Goal: Task Accomplishment & Management: Manage account settings

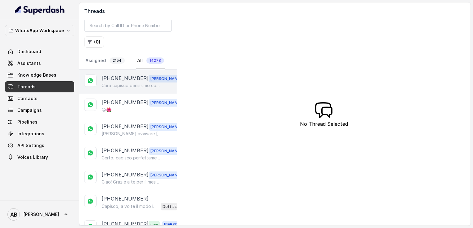
click at [131, 83] on p "Cara capisco benissimo come ti senti… quello che hai raccontato è una realtà co…" at bounding box center [130, 86] width 59 height 6
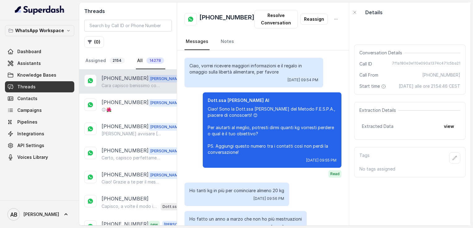
scroll to position [476, 0]
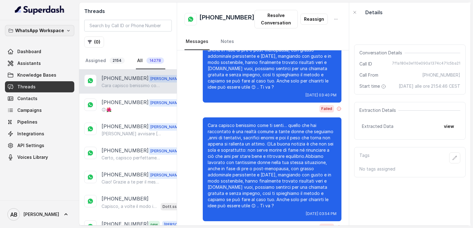
click at [62, 33] on p "WhatsApp Workspace" at bounding box center [39, 30] width 49 height 7
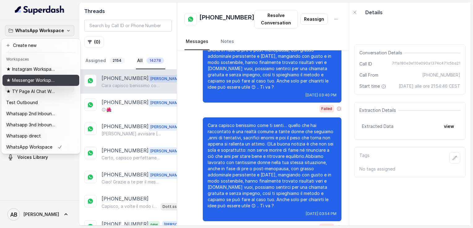
click at [39, 83] on p "★ Messenger Workspace" at bounding box center [30, 80] width 49 height 7
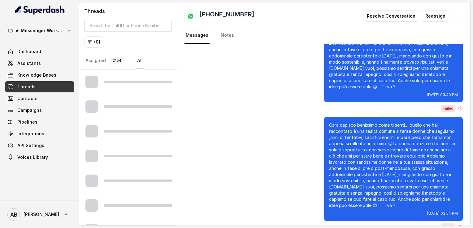
scroll to position [453, 0]
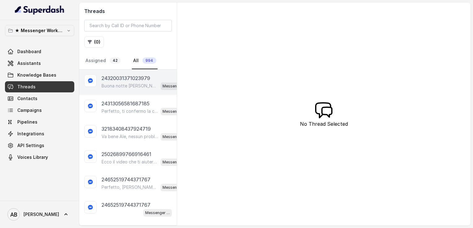
click at [127, 93] on div "24320031371023979 Buona notte Elena! Ti confermo la chiamata per domani alle 11…" at bounding box center [127, 82] width 97 height 25
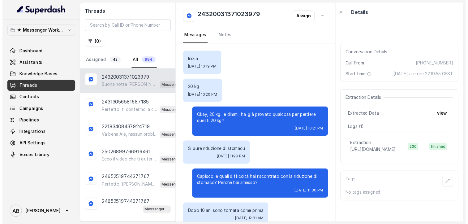
scroll to position [630, 0]
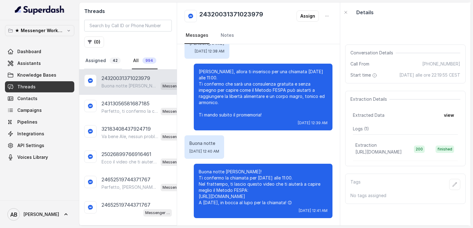
click at [104, 62] on link "Assigned 42" at bounding box center [103, 61] width 38 height 17
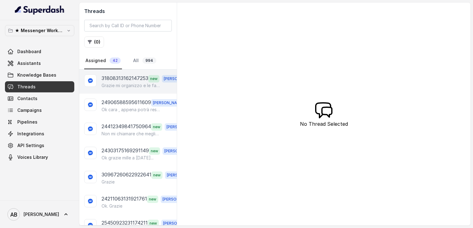
click at [136, 76] on p "31808313162147253" at bounding box center [124, 79] width 47 height 8
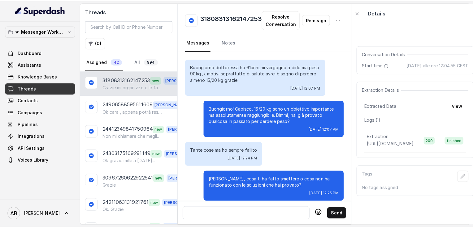
scroll to position [519, 0]
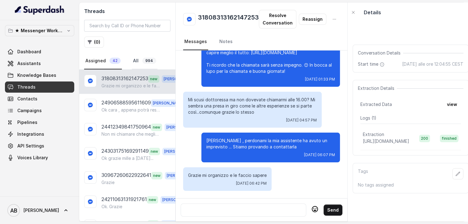
click at [135, 59] on link "All 994" at bounding box center [145, 61] width 26 height 17
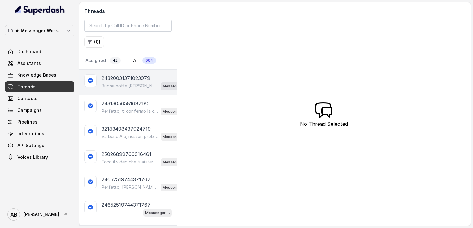
click at [134, 87] on p "Buona notte [PERSON_NAME]! Ti confermo la chiamata per [DATE] alle 11:00. Nel f…" at bounding box center [129, 86] width 57 height 6
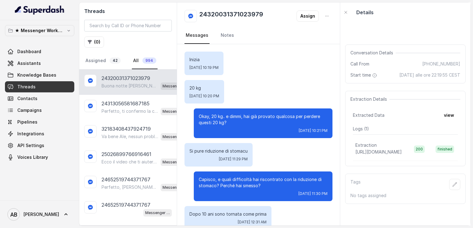
scroll to position [630, 0]
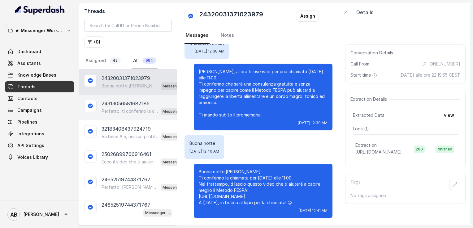
click at [134, 102] on p "24313056581687185" at bounding box center [125, 103] width 48 height 7
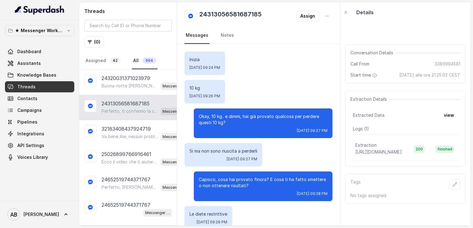
scroll to position [309, 0]
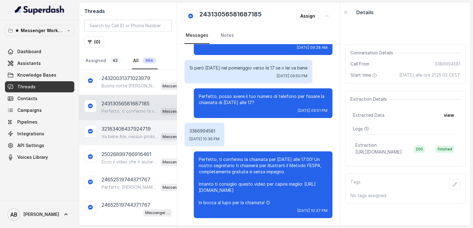
click at [124, 127] on p "32183408437924719" at bounding box center [125, 128] width 49 height 7
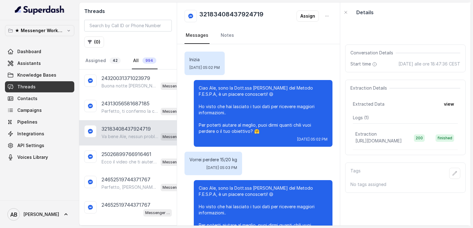
scroll to position [522, 0]
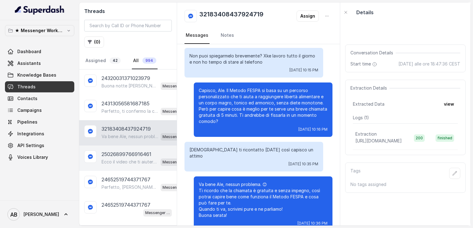
click at [134, 147] on div "25026899766916461 Ecco il video che ti aiuterà a capire meglio il Metodo FESPA:…" at bounding box center [127, 158] width 97 height 25
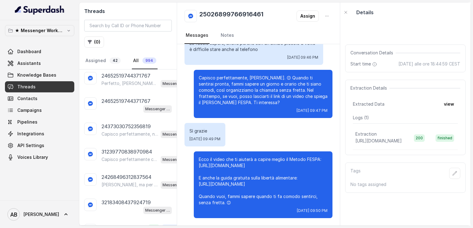
scroll to position [106, 0]
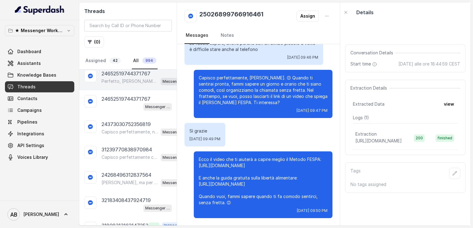
click at [131, 85] on div "24652519744371767 Perfetto, Paola! 😊 Per organizzare la consulenza gratuita con…" at bounding box center [127, 77] width 97 height 25
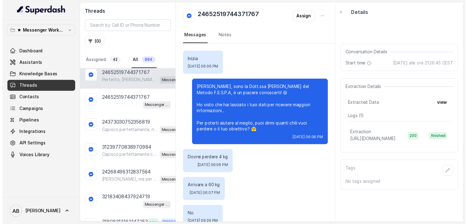
scroll to position [275, 0]
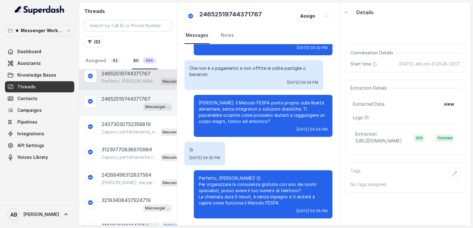
click at [122, 95] on p "24652519744371767" at bounding box center [125, 98] width 49 height 7
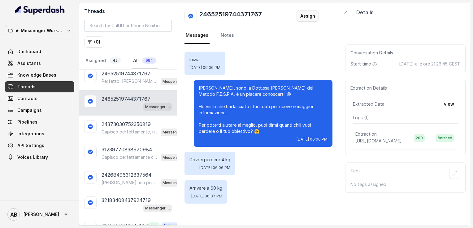
click at [302, 16] on button "Assign" at bounding box center [307, 16] width 22 height 11
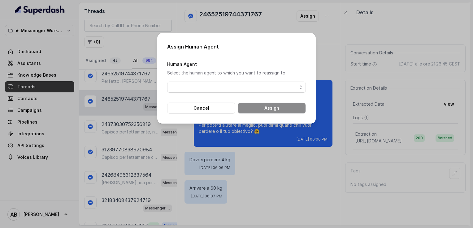
click at [242, 79] on div "Human Agent Select the human agent to which you want to reassign to" at bounding box center [236, 76] width 139 height 32
click at [232, 87] on span "button" at bounding box center [236, 87] width 139 height 11
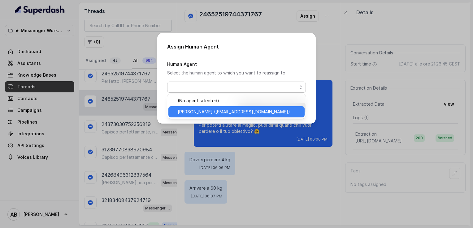
click at [219, 112] on span "Alessandro (metodofespa@gmail.com)" at bounding box center [239, 111] width 123 height 7
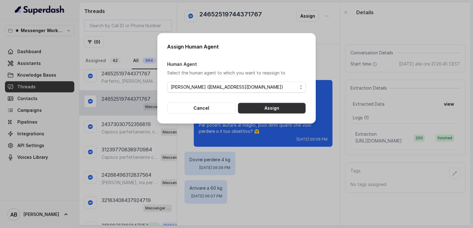
click at [259, 108] on button "Assign" at bounding box center [272, 108] width 68 height 11
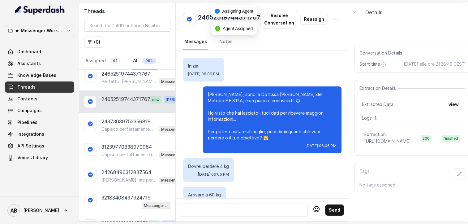
scroll to position [19, 0]
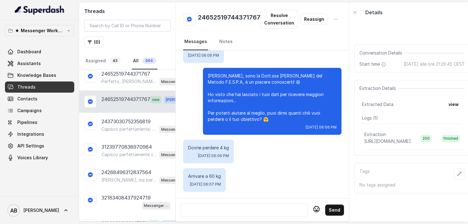
click at [259, 210] on div at bounding box center [244, 209] width 122 height 7
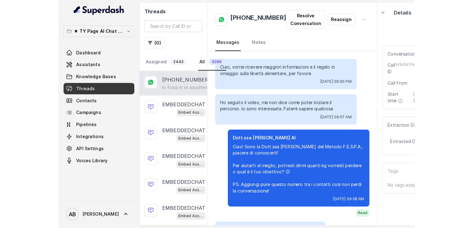
scroll to position [740, 0]
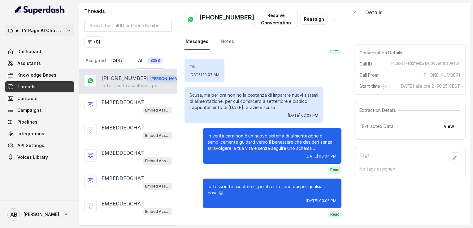
click at [58, 30] on p "★ TY Page AI Chat Workspace" at bounding box center [39, 30] width 49 height 7
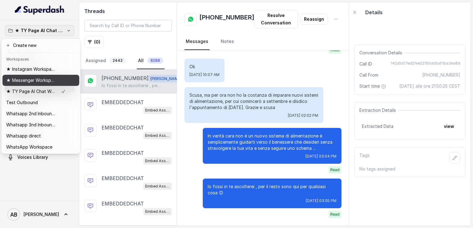
click at [37, 78] on p "★ Messenger Workspace" at bounding box center [30, 80] width 49 height 7
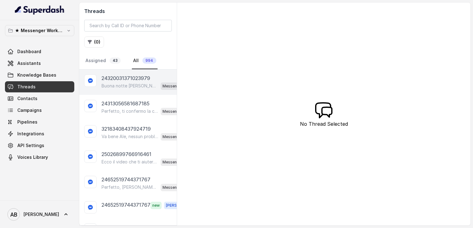
click at [129, 82] on div "Buona notte Elena! Ti confermo la chiamata per domani alle 11:00. Nel frattempo…" at bounding box center [145, 86] width 88 height 8
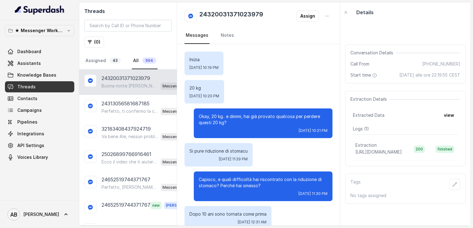
scroll to position [630, 0]
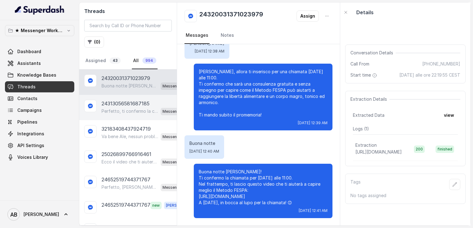
click at [132, 104] on p "24313056581687185" at bounding box center [125, 103] width 48 height 7
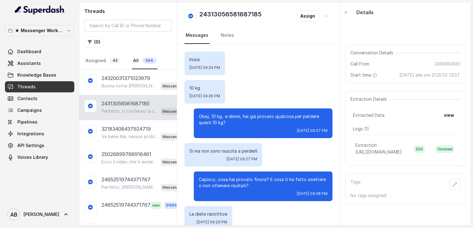
scroll to position [309, 0]
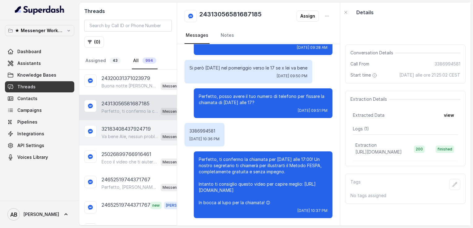
click at [134, 121] on div "32183408437924719 Va bene Ale, nessun problema. 😊 Ti ricordo che la chiamata è …" at bounding box center [127, 132] width 97 height 25
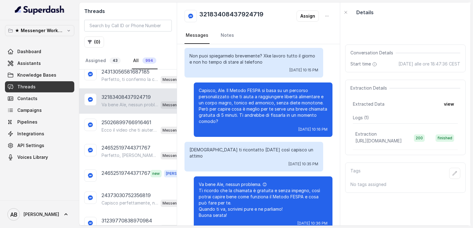
scroll to position [36, 0]
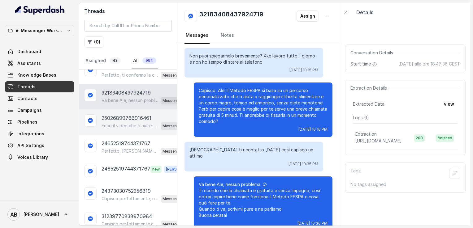
click at [150, 114] on p "25026899766916461" at bounding box center [126, 117] width 50 height 7
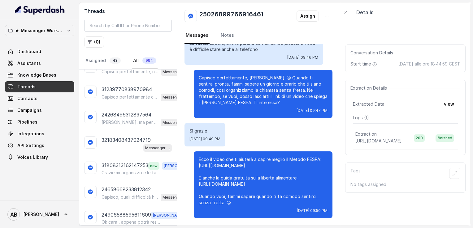
scroll to position [168, 0]
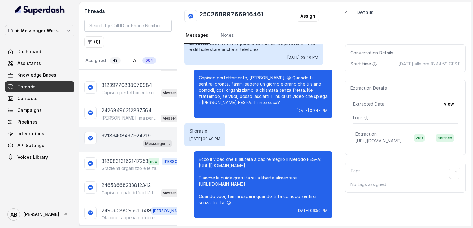
click at [131, 140] on div "Messenger Metodo FESPA v2" at bounding box center [136, 144] width 70 height 8
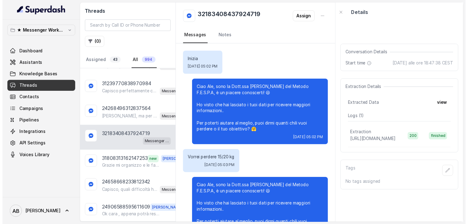
scroll to position [57, 0]
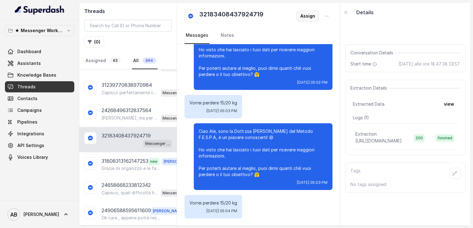
click at [307, 16] on button "Assign" at bounding box center [307, 16] width 22 height 11
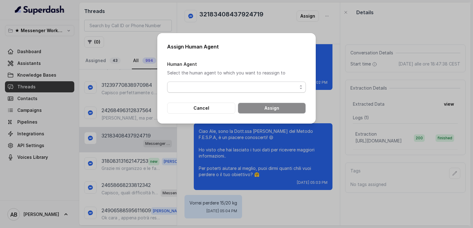
click at [224, 83] on span "button" at bounding box center [236, 87] width 139 height 11
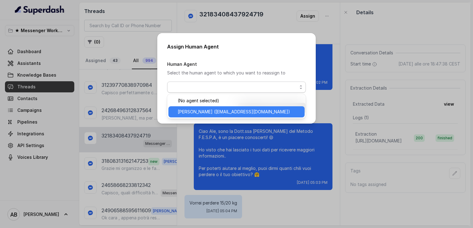
click at [212, 110] on span "Alessandro (metodofespa@gmail.com)" at bounding box center [239, 111] width 123 height 7
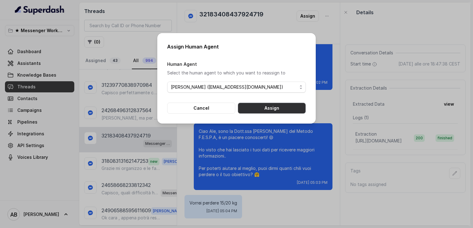
click at [274, 111] on button "Assign" at bounding box center [272, 108] width 68 height 11
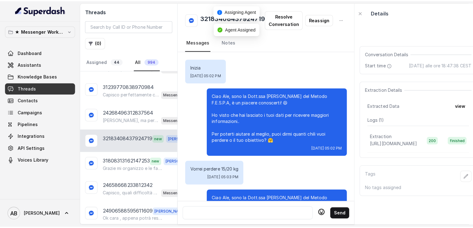
scroll to position [90, 0]
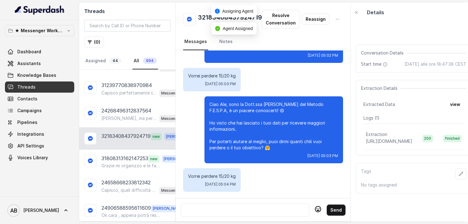
click at [248, 211] on div at bounding box center [244, 209] width 123 height 7
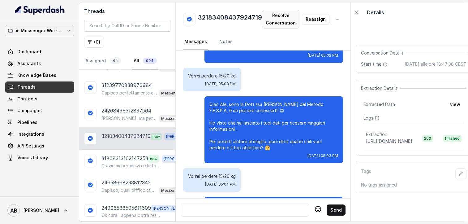
click at [285, 22] on button "Resolve Conversation" at bounding box center [280, 19] width 37 height 19
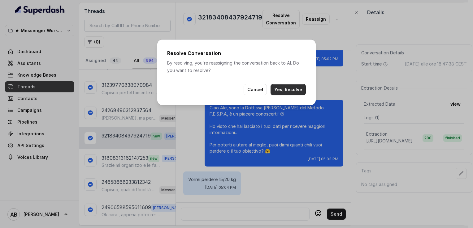
click at [287, 94] on button "Yes, Resolve" at bounding box center [287, 89] width 35 height 11
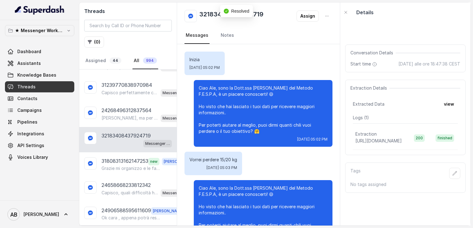
scroll to position [57, 0]
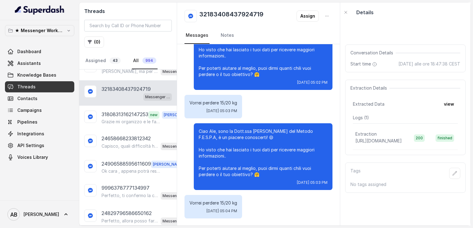
scroll to position [223, 0]
